Goal: Check status: Check status

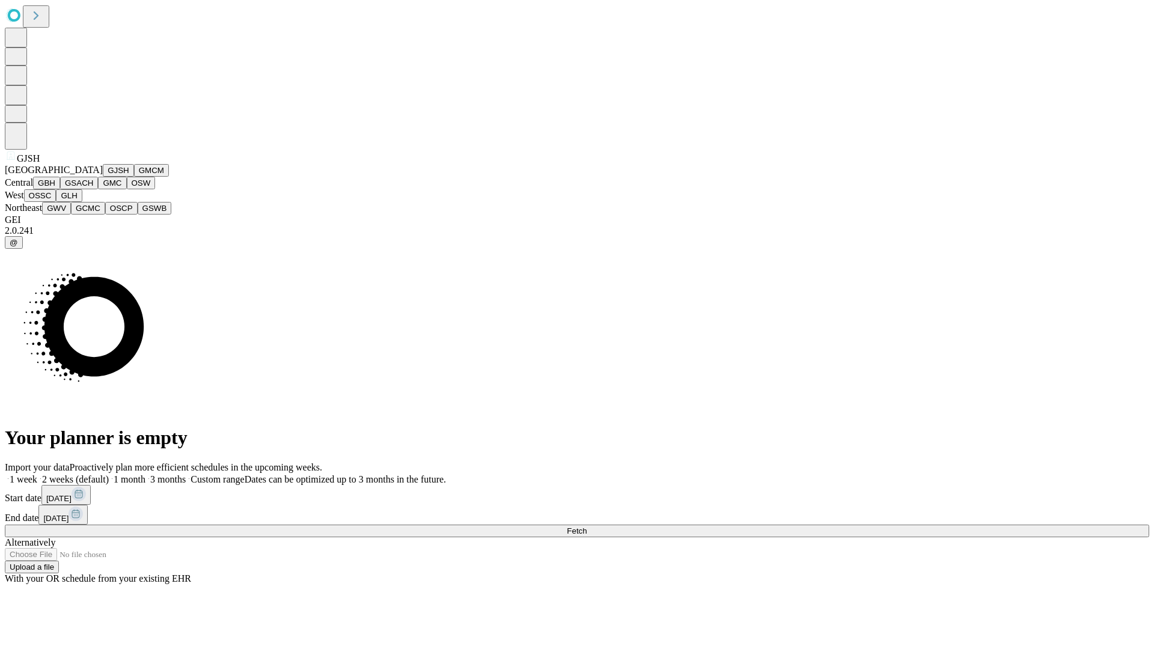
click at [103, 177] on button "GJSH" at bounding box center [118, 170] width 31 height 13
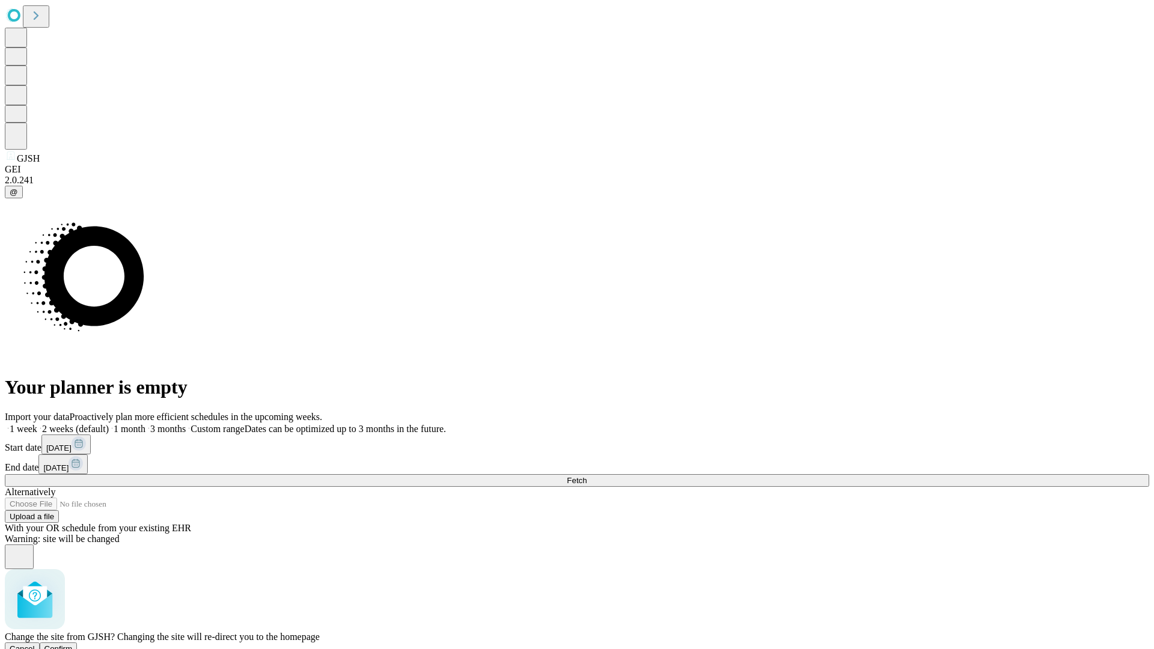
click at [73, 644] on span "Confirm" at bounding box center [58, 648] width 28 height 9
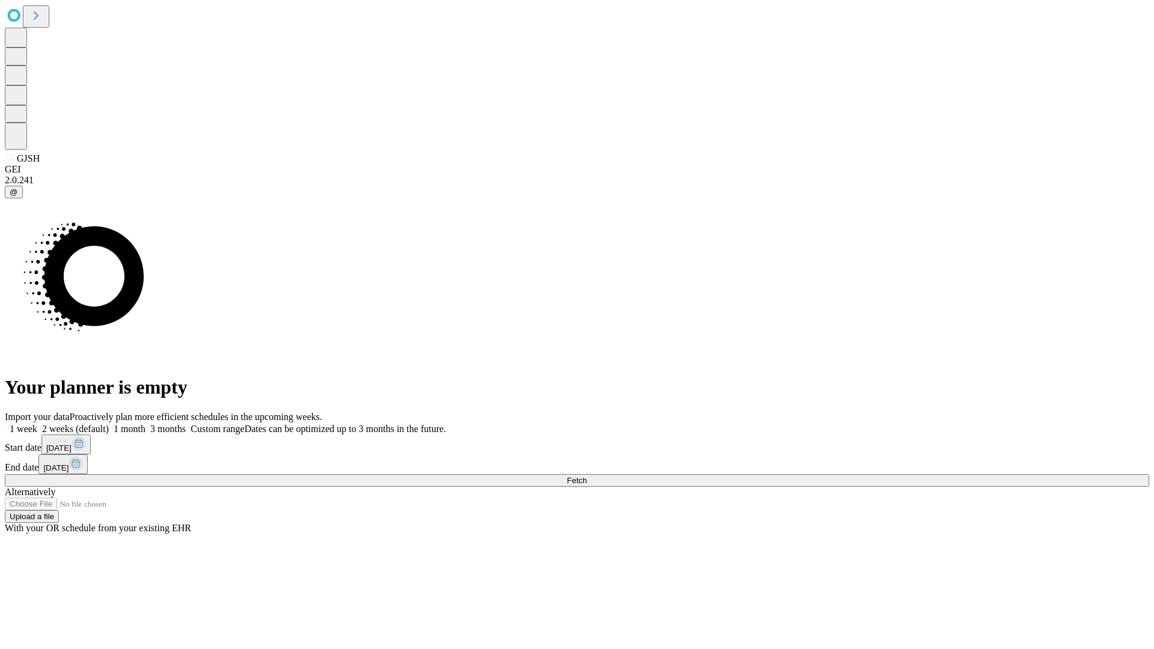
click at [109, 424] on label "2 weeks (default)" at bounding box center [73, 429] width 72 height 10
click at [587, 476] on span "Fetch" at bounding box center [577, 480] width 20 height 9
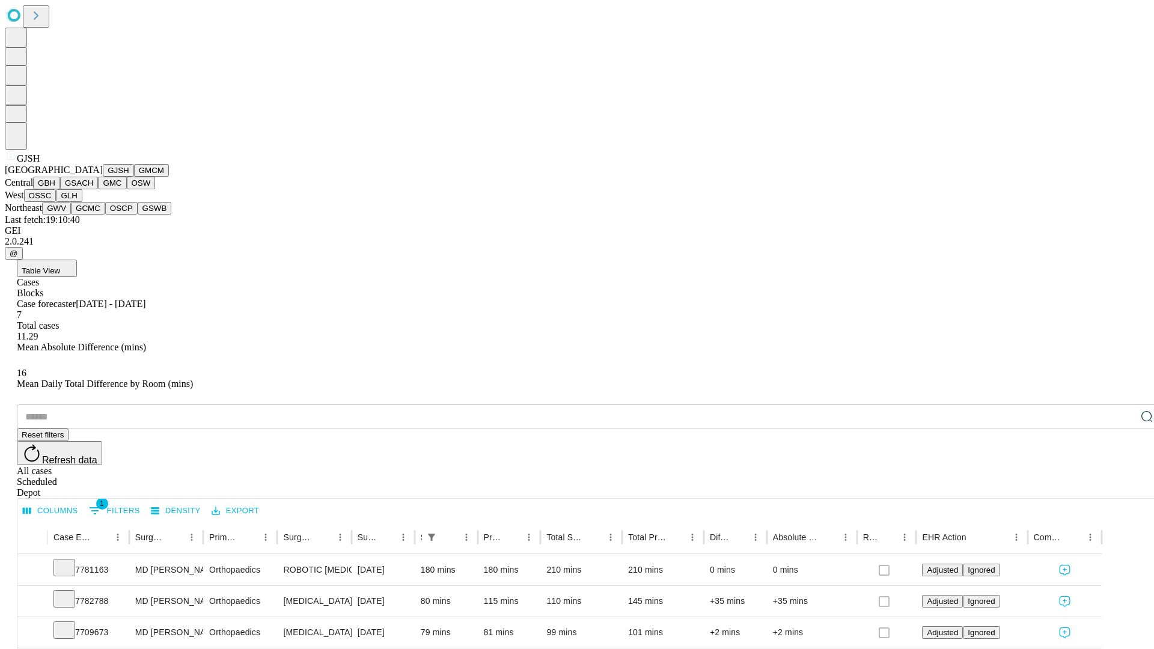
click at [134, 177] on button "GMCM" at bounding box center [151, 170] width 35 height 13
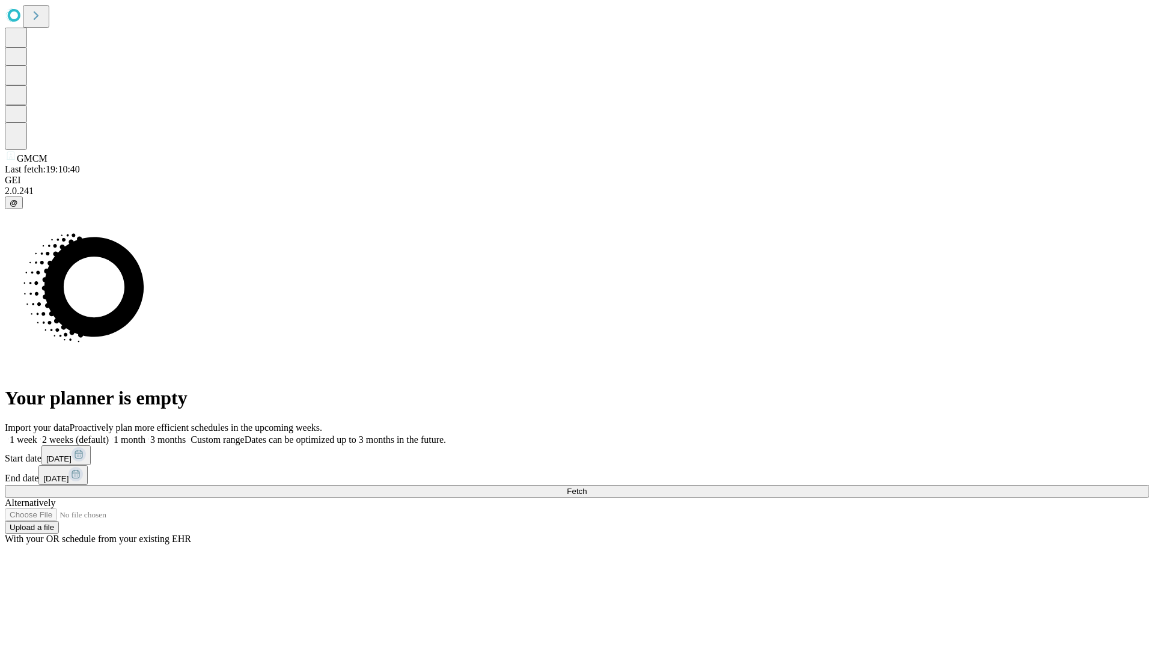
click at [109, 434] on label "2 weeks (default)" at bounding box center [73, 439] width 72 height 10
click at [587, 487] on span "Fetch" at bounding box center [577, 491] width 20 height 9
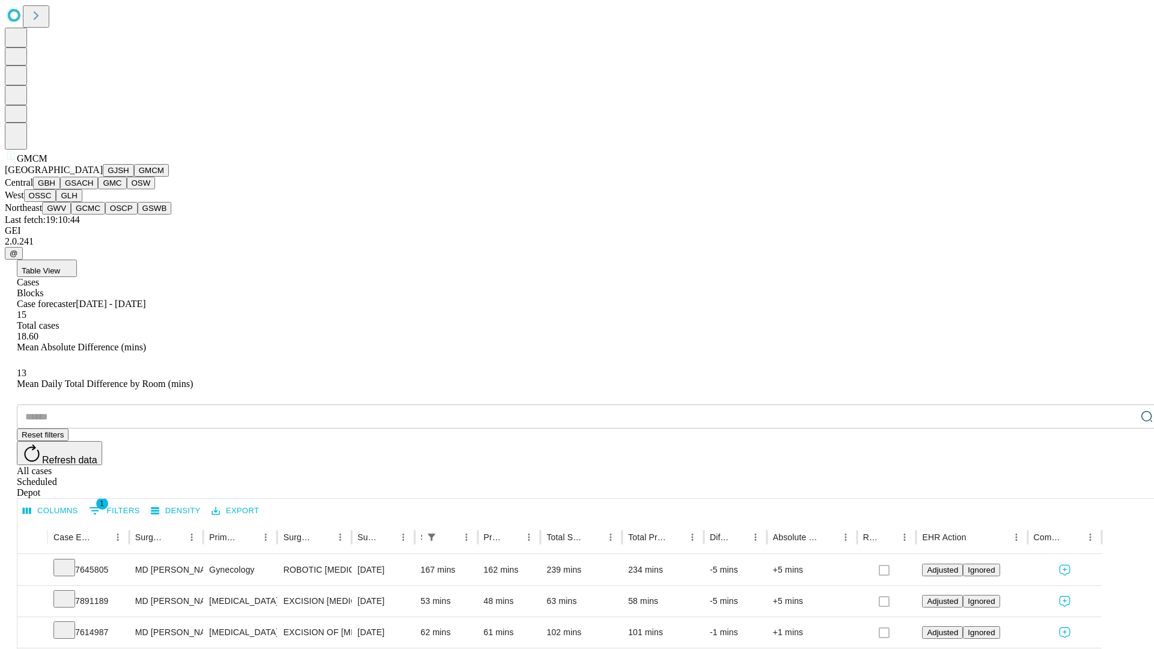
click at [60, 189] on button "GBH" at bounding box center [46, 183] width 27 height 13
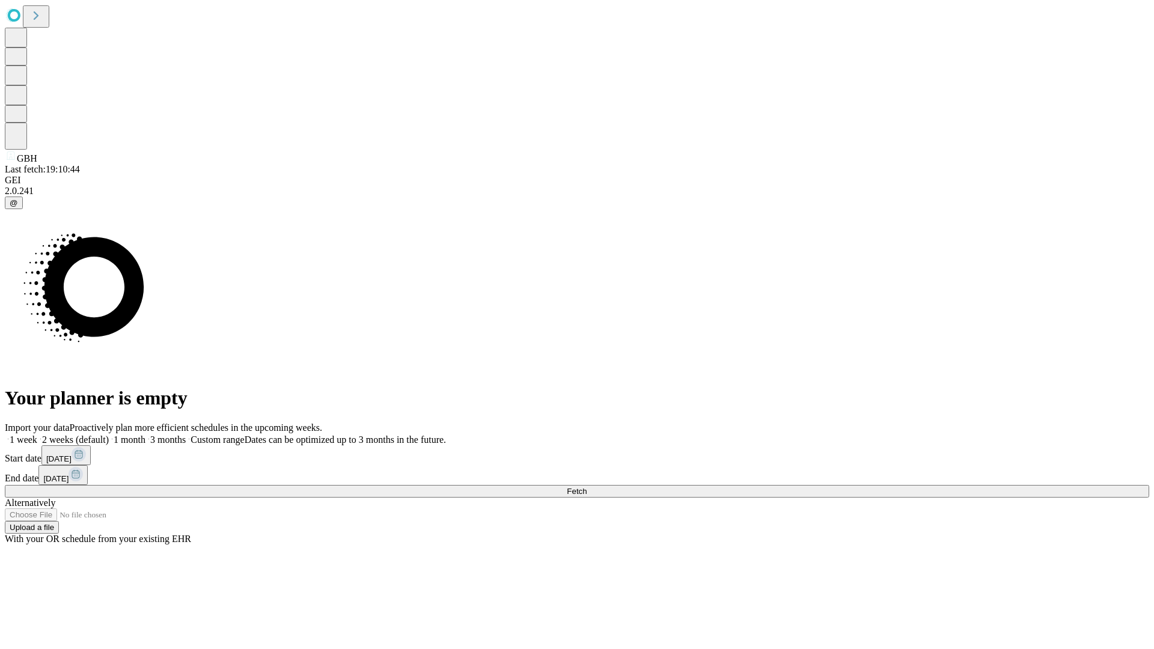
click at [587, 487] on span "Fetch" at bounding box center [577, 491] width 20 height 9
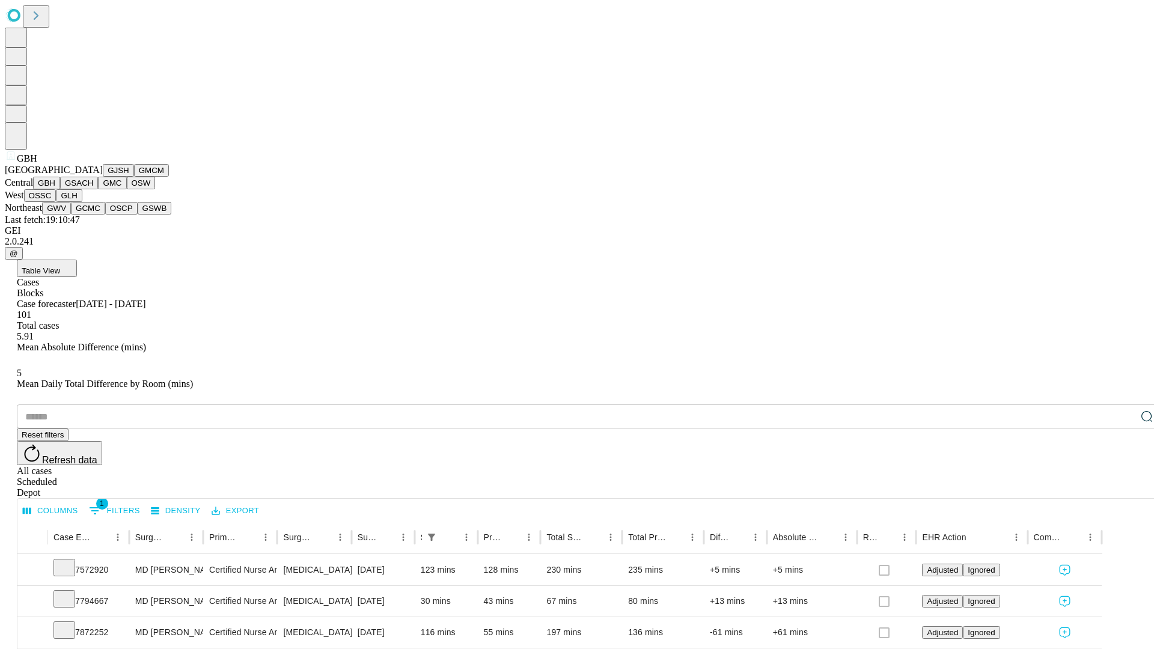
click at [93, 189] on button "GSACH" at bounding box center [79, 183] width 38 height 13
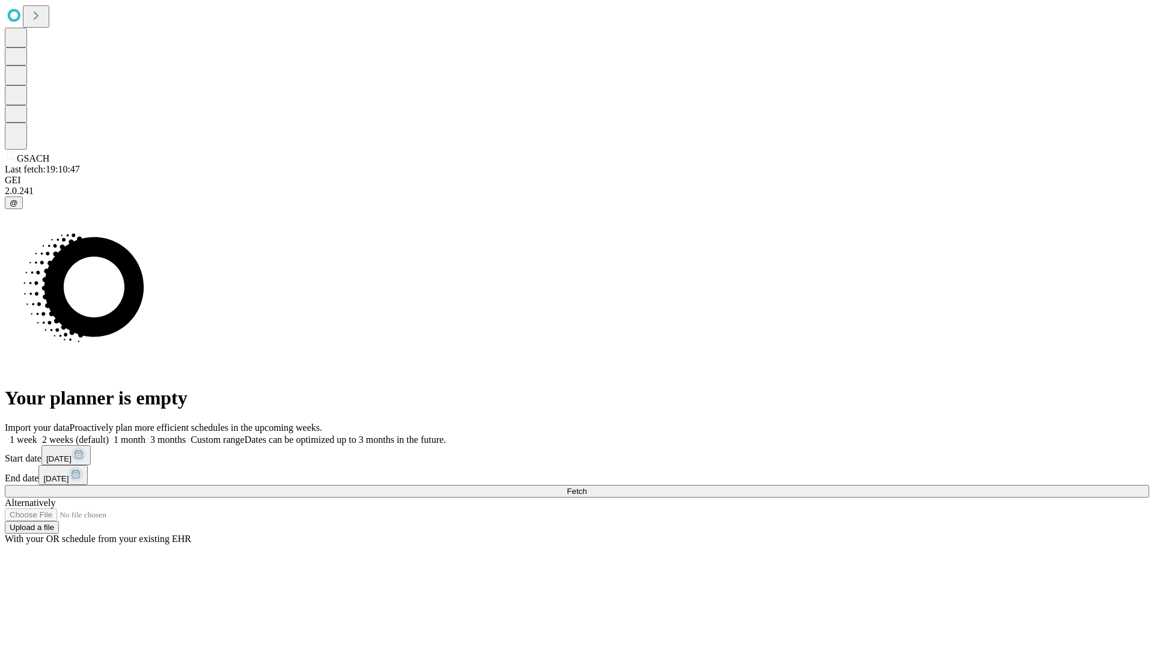
click at [109, 434] on label "2 weeks (default)" at bounding box center [73, 439] width 72 height 10
click at [587, 487] on span "Fetch" at bounding box center [577, 491] width 20 height 9
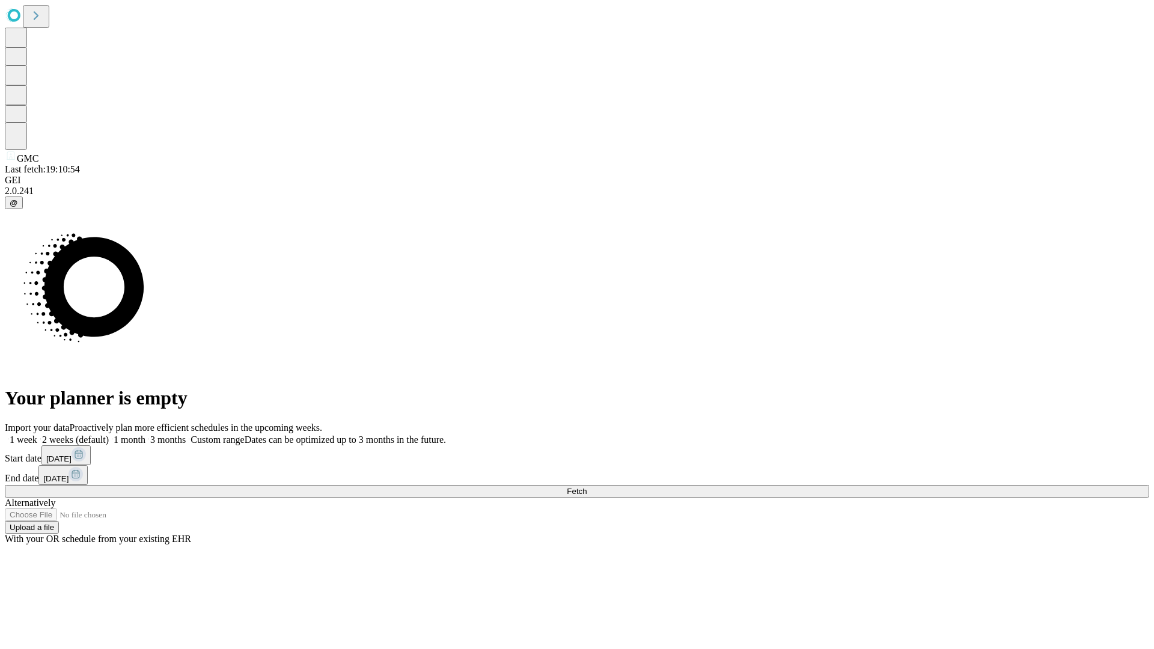
click at [109, 434] on label "2 weeks (default)" at bounding box center [73, 439] width 72 height 10
click at [587, 487] on span "Fetch" at bounding box center [577, 491] width 20 height 9
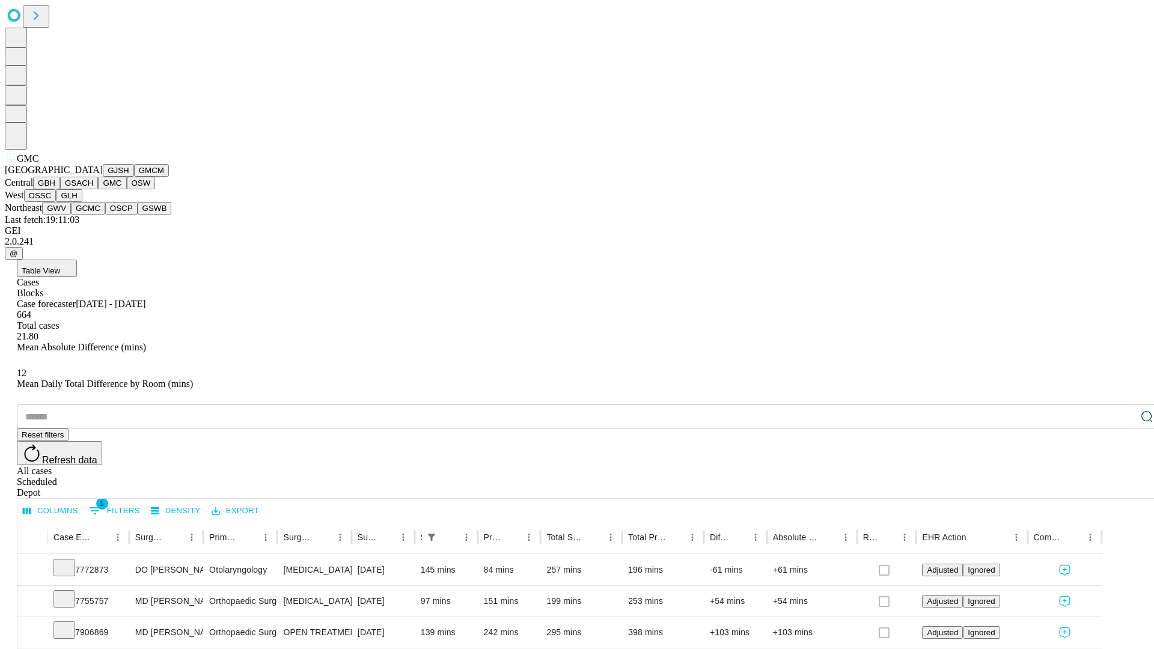
click at [127, 189] on button "OSW" at bounding box center [141, 183] width 29 height 13
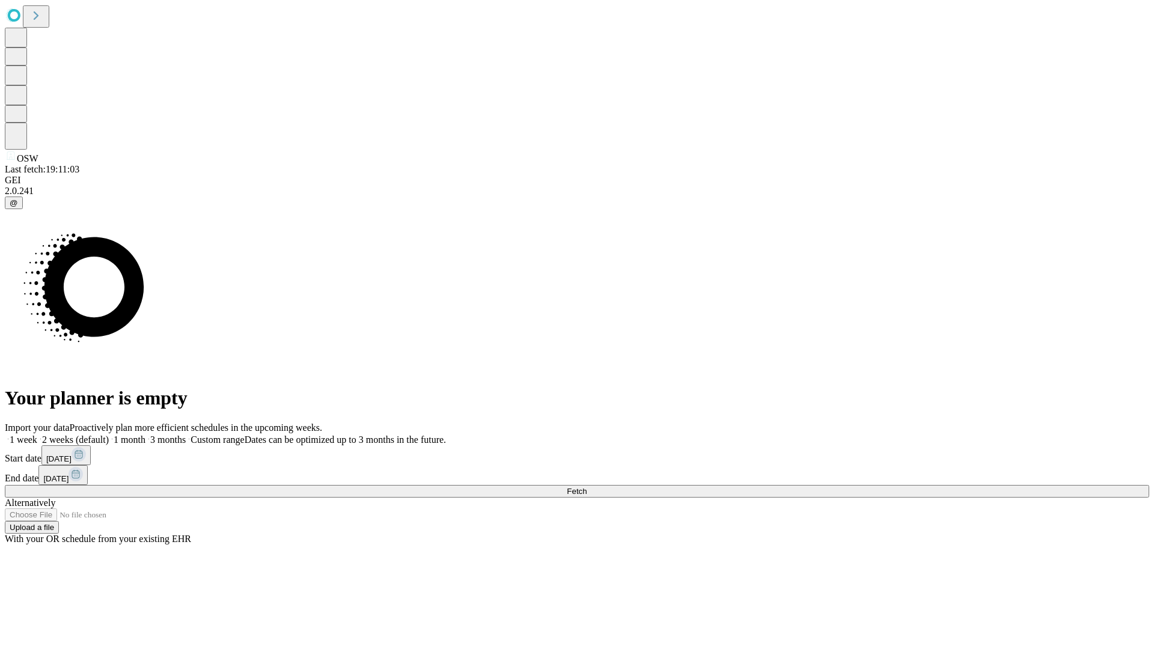
click at [109, 434] on label "2 weeks (default)" at bounding box center [73, 439] width 72 height 10
click at [587, 487] on span "Fetch" at bounding box center [577, 491] width 20 height 9
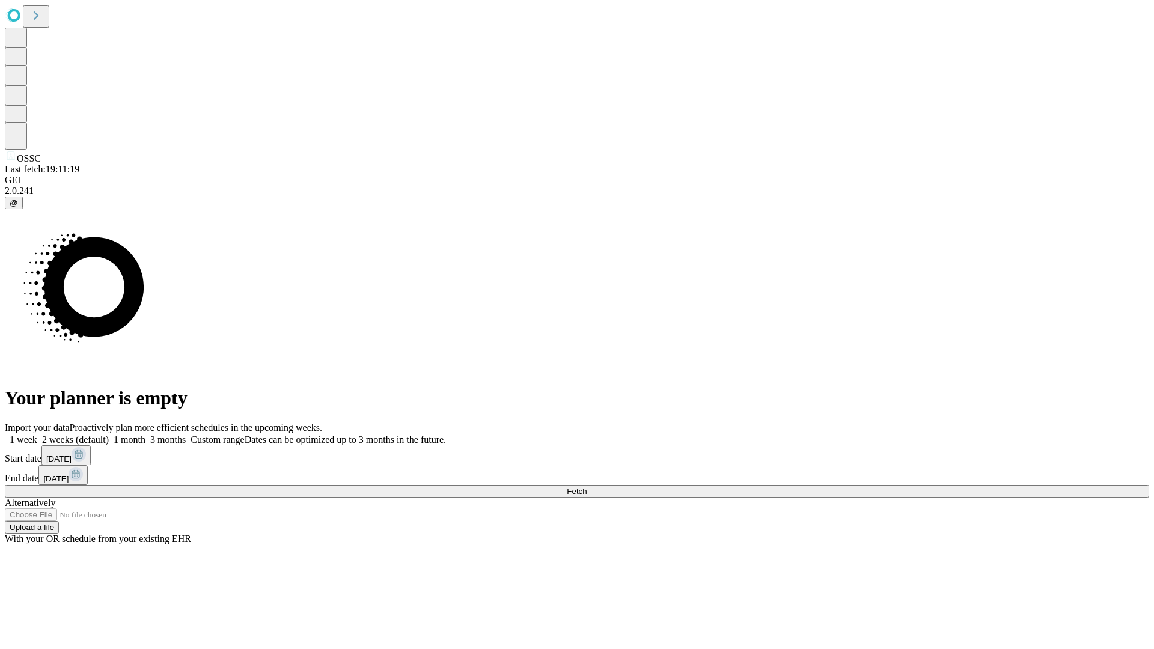
click at [109, 434] on label "2 weeks (default)" at bounding box center [73, 439] width 72 height 10
click at [587, 487] on span "Fetch" at bounding box center [577, 491] width 20 height 9
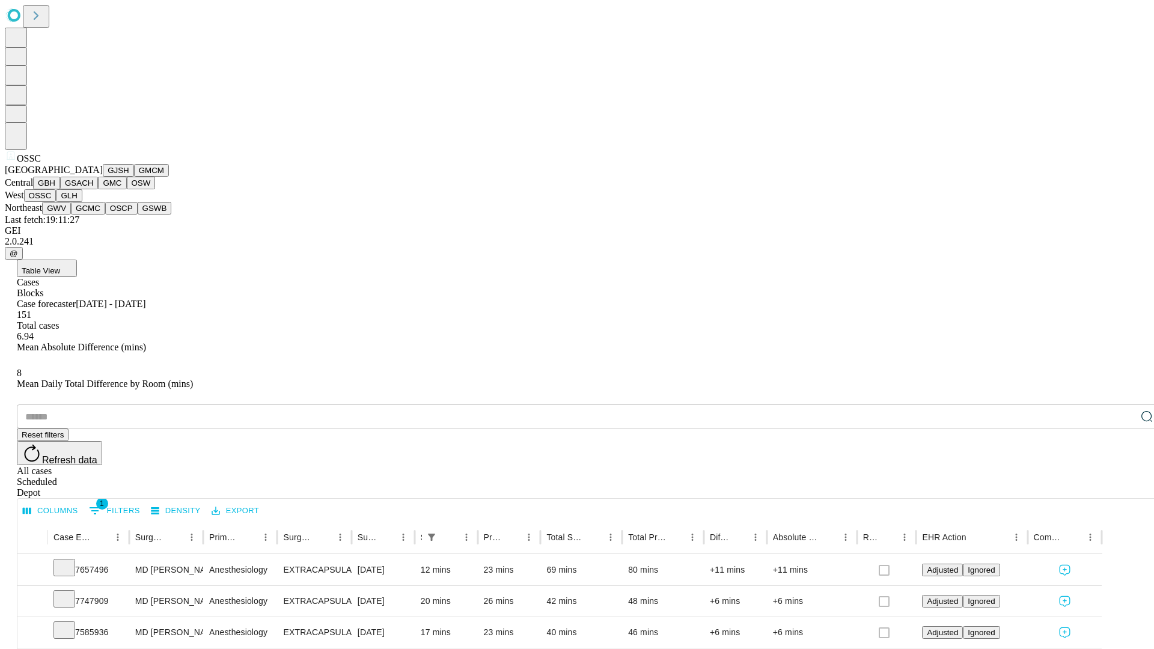
click at [82, 202] on button "GLH" at bounding box center [69, 195] width 26 height 13
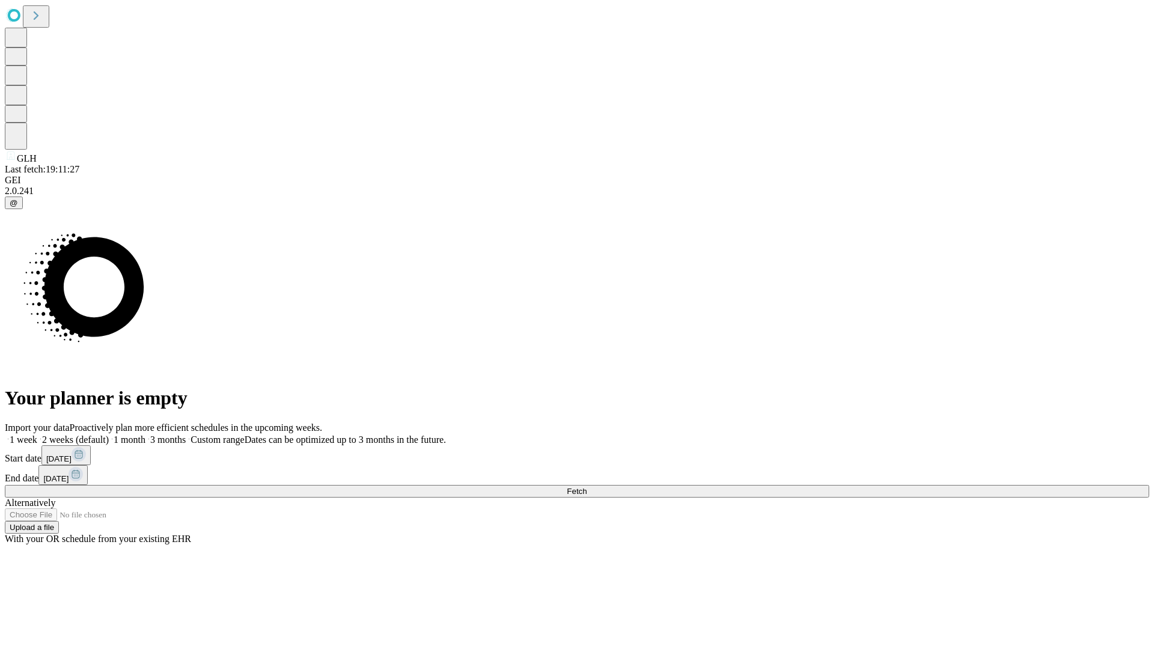
click at [109, 434] on label "2 weeks (default)" at bounding box center [73, 439] width 72 height 10
click at [587, 487] on span "Fetch" at bounding box center [577, 491] width 20 height 9
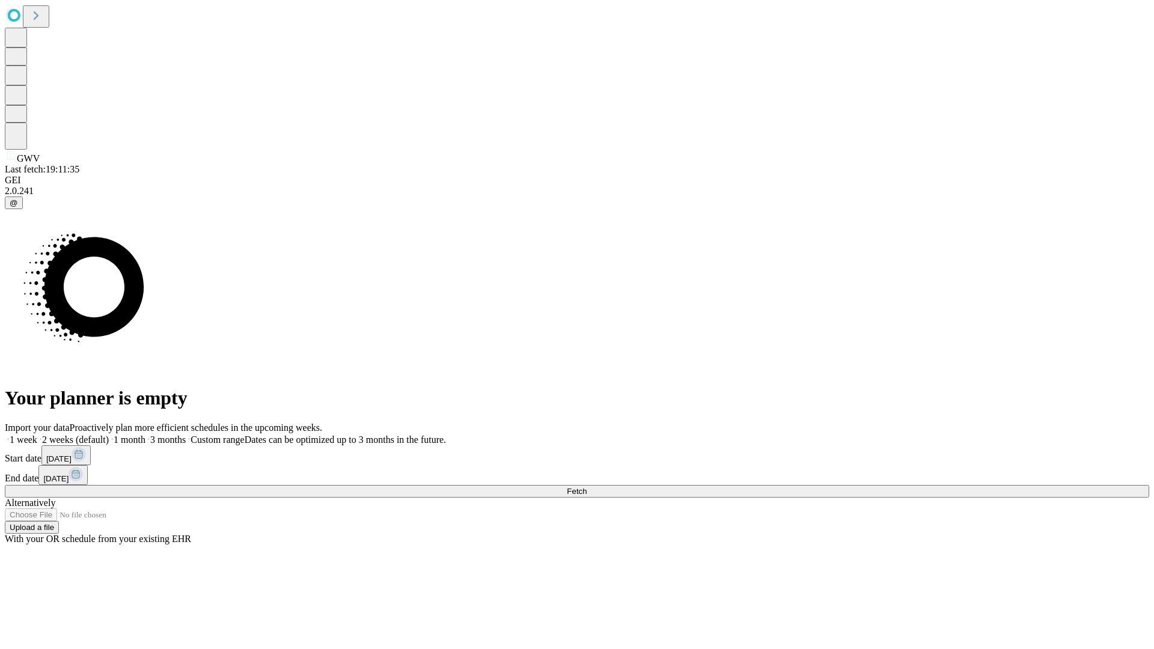
click at [109, 434] on label "2 weeks (default)" at bounding box center [73, 439] width 72 height 10
click at [587, 487] on span "Fetch" at bounding box center [577, 491] width 20 height 9
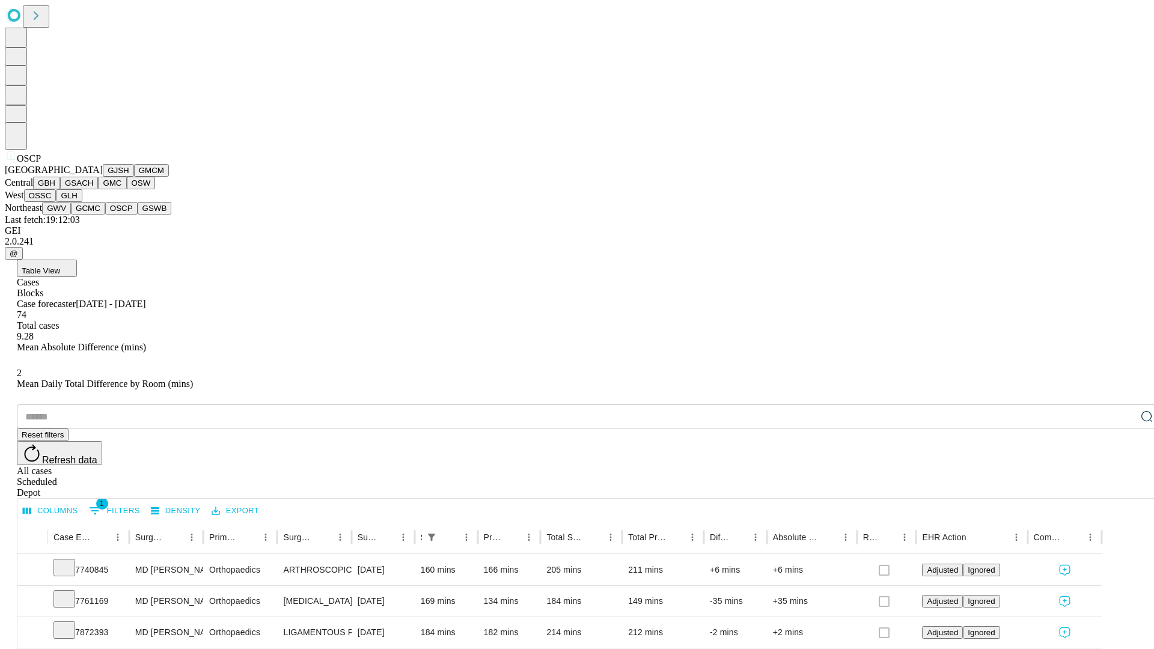
click at [138, 215] on button "GSWB" at bounding box center [155, 208] width 34 height 13
